Goal: Information Seeking & Learning: Learn about a topic

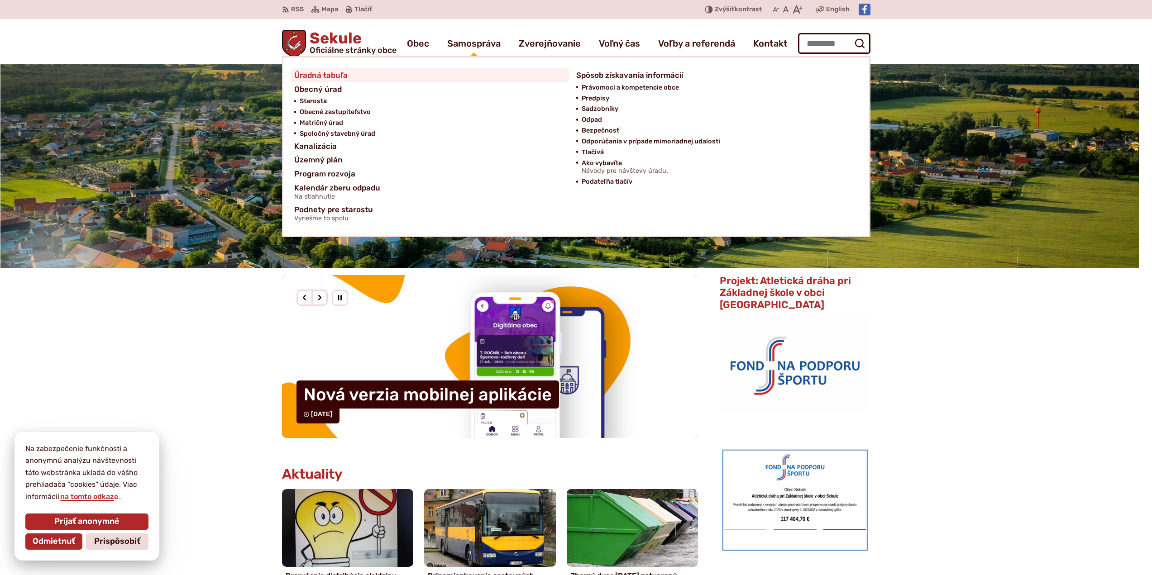
click at [310, 80] on span "Úradná tabuľa" at bounding box center [320, 75] width 53 height 14
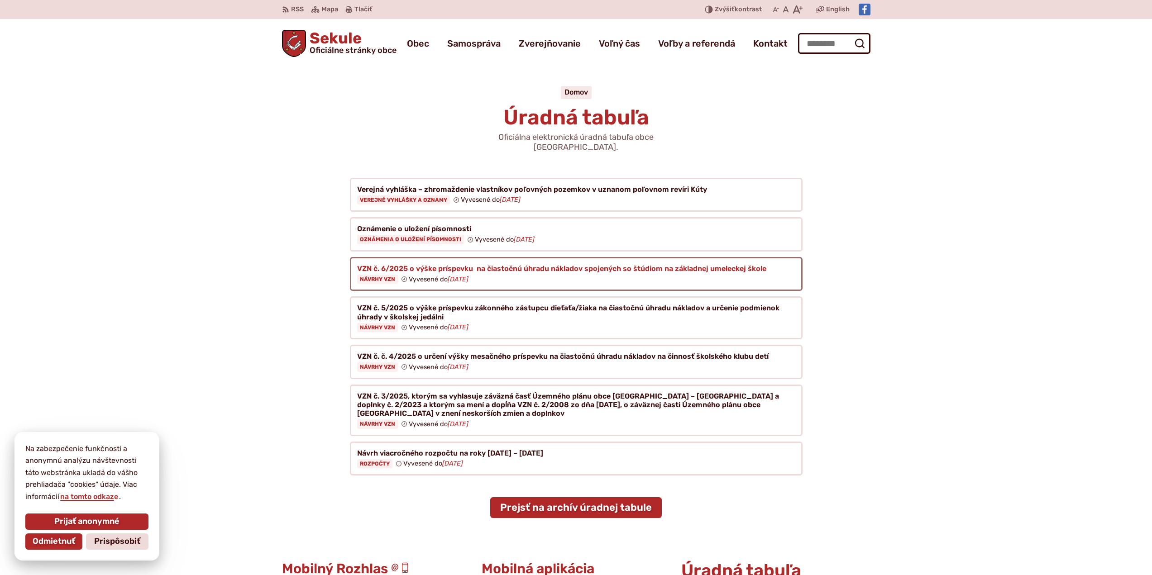
click at [525, 258] on figure at bounding box center [576, 274] width 453 height 34
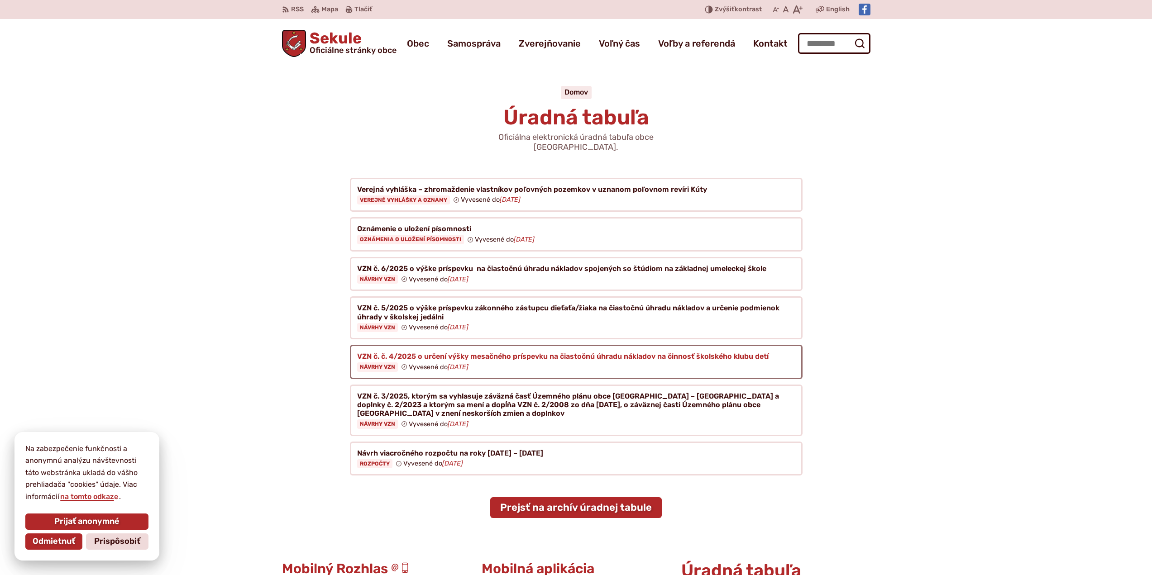
click at [502, 349] on figure at bounding box center [576, 362] width 453 height 34
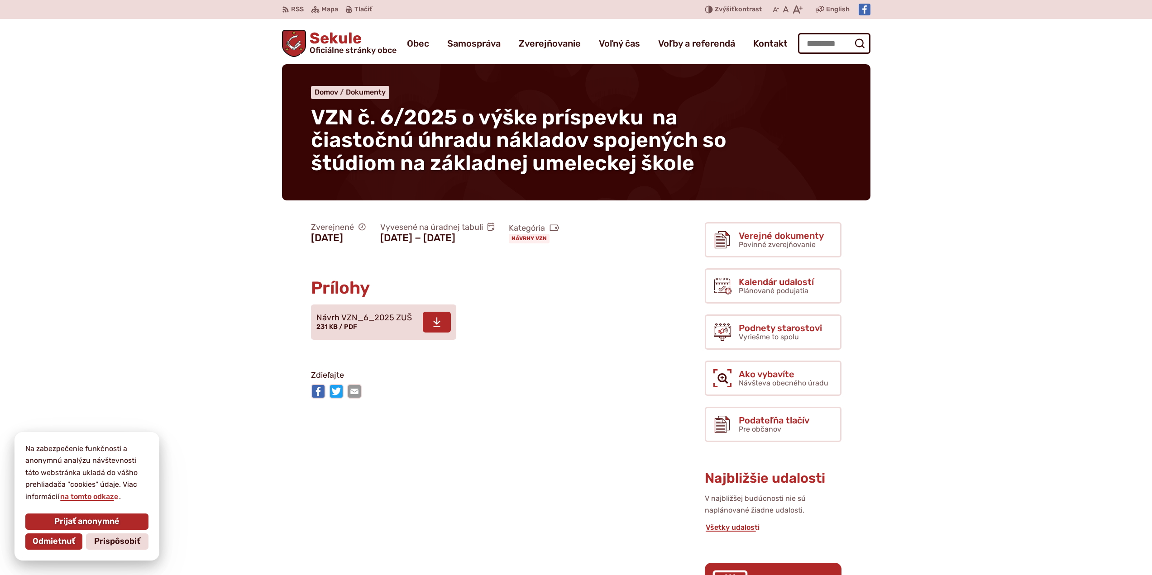
click at [350, 323] on span "Návrh VZN_6_2025 ZUŠ" at bounding box center [363, 318] width 95 height 9
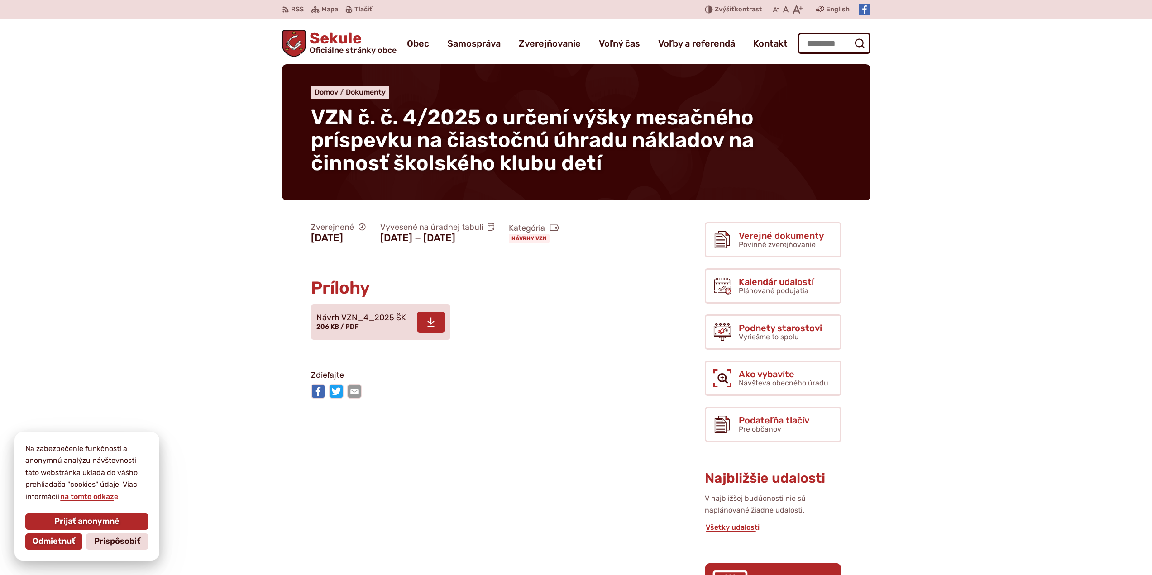
click at [435, 333] on span at bounding box center [431, 322] width 28 height 21
